Goal: Find specific page/section: Find specific page/section

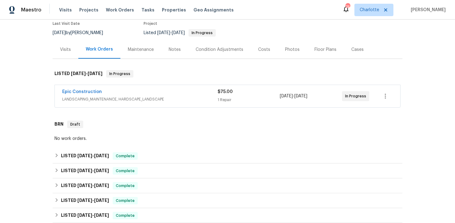
scroll to position [68, 0]
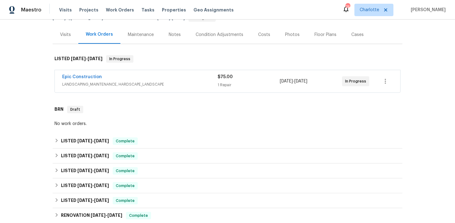
click at [180, 86] on span "LANDSCAPING_MAINTENANCE, HARDSCAPE_LANDSCAPE" at bounding box center [139, 84] width 155 height 6
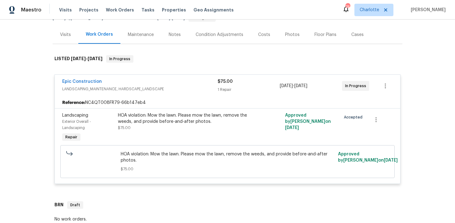
click at [191, 117] on div "HOA violation: Mow the lawn. Please mow the lawn, remove the weeds, and provide…" at bounding box center [186, 118] width 136 height 12
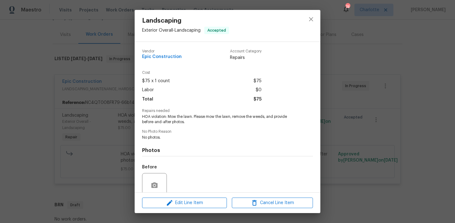
click at [379, 102] on div "Landscaping Exterior Overall - Landscaping Accepted Vendor Epic Construction Ac…" at bounding box center [227, 111] width 455 height 223
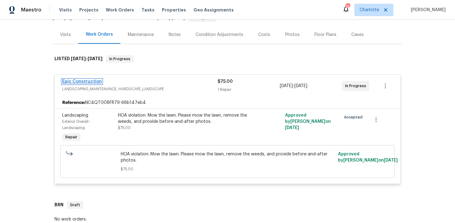
click at [92, 80] on link "Epic Construction" at bounding box center [82, 81] width 40 height 4
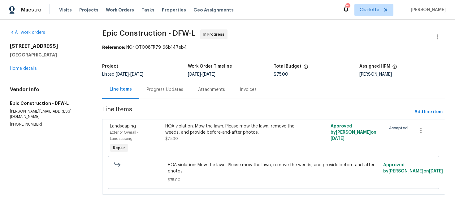
click at [162, 92] on div "Progress Updates" at bounding box center [165, 89] width 37 height 6
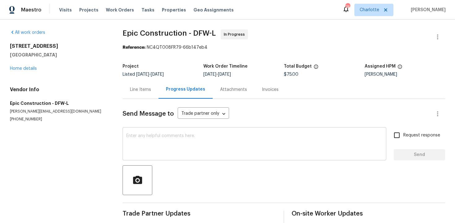
scroll to position [86, 0]
